Goal: Information Seeking & Learning: Learn about a topic

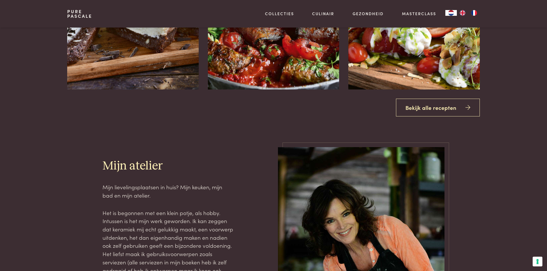
scroll to position [861, 0]
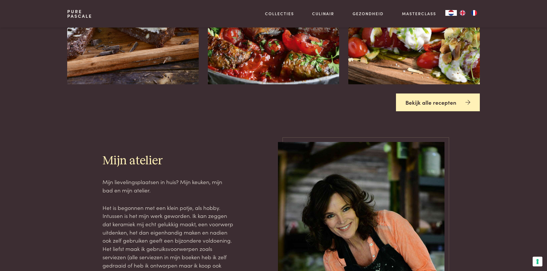
click at [422, 104] on link "Bekijk alle recepten" at bounding box center [438, 103] width 84 height 18
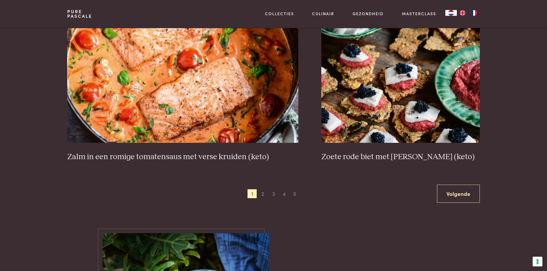
scroll to position [1062, 0]
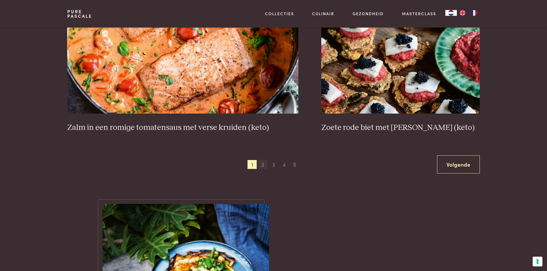
click at [264, 165] on span "2" at bounding box center [262, 164] width 9 height 9
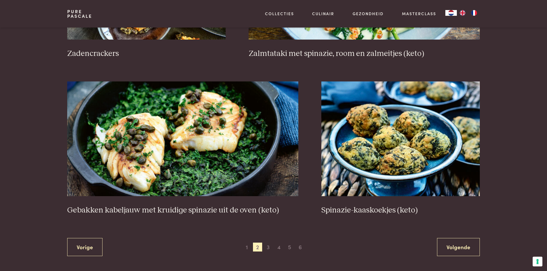
scroll to position [993, 0]
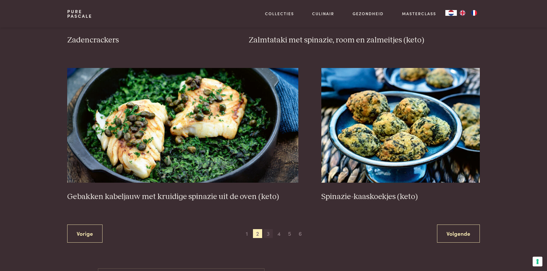
click at [269, 233] on span "3" at bounding box center [267, 233] width 9 height 9
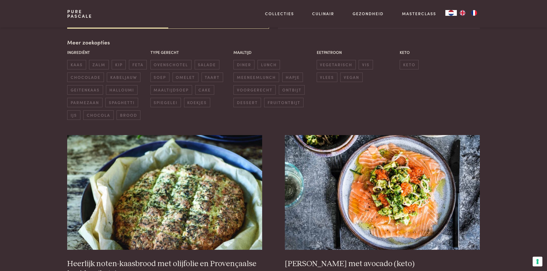
scroll to position [132, 0]
click at [119, 67] on span "kip" at bounding box center [119, 64] width 14 height 9
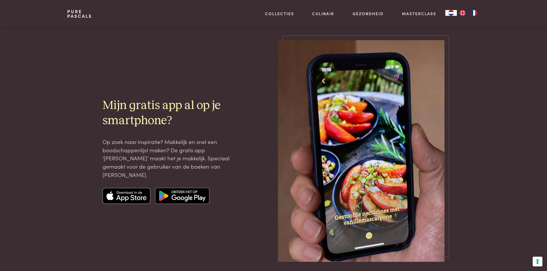
scroll to position [689, 0]
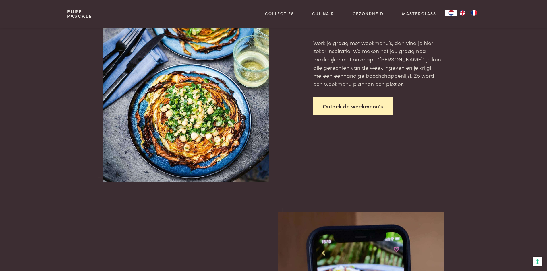
click at [343, 107] on link "Ontdek de weekmenu's" at bounding box center [352, 106] width 79 height 18
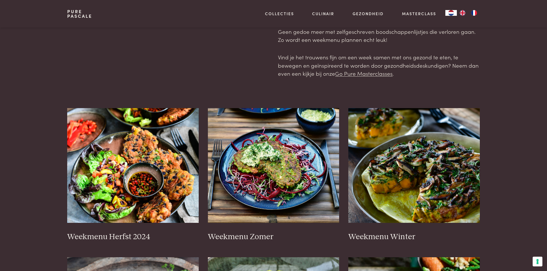
scroll to position [57, 0]
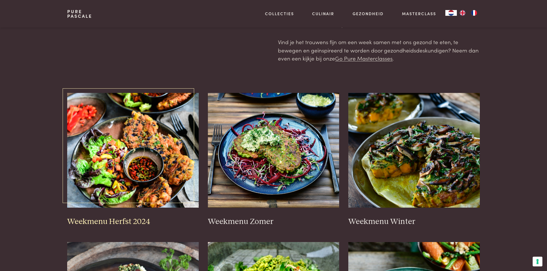
click at [111, 184] on img at bounding box center [132, 150] width 131 height 115
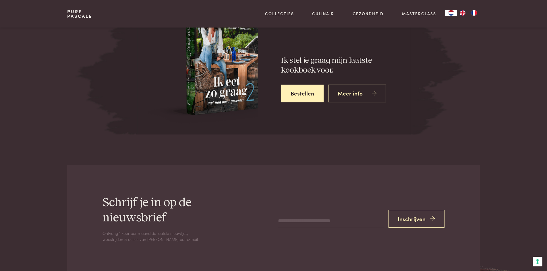
scroll to position [2123, 0]
